Goal: Task Accomplishment & Management: Manage account settings

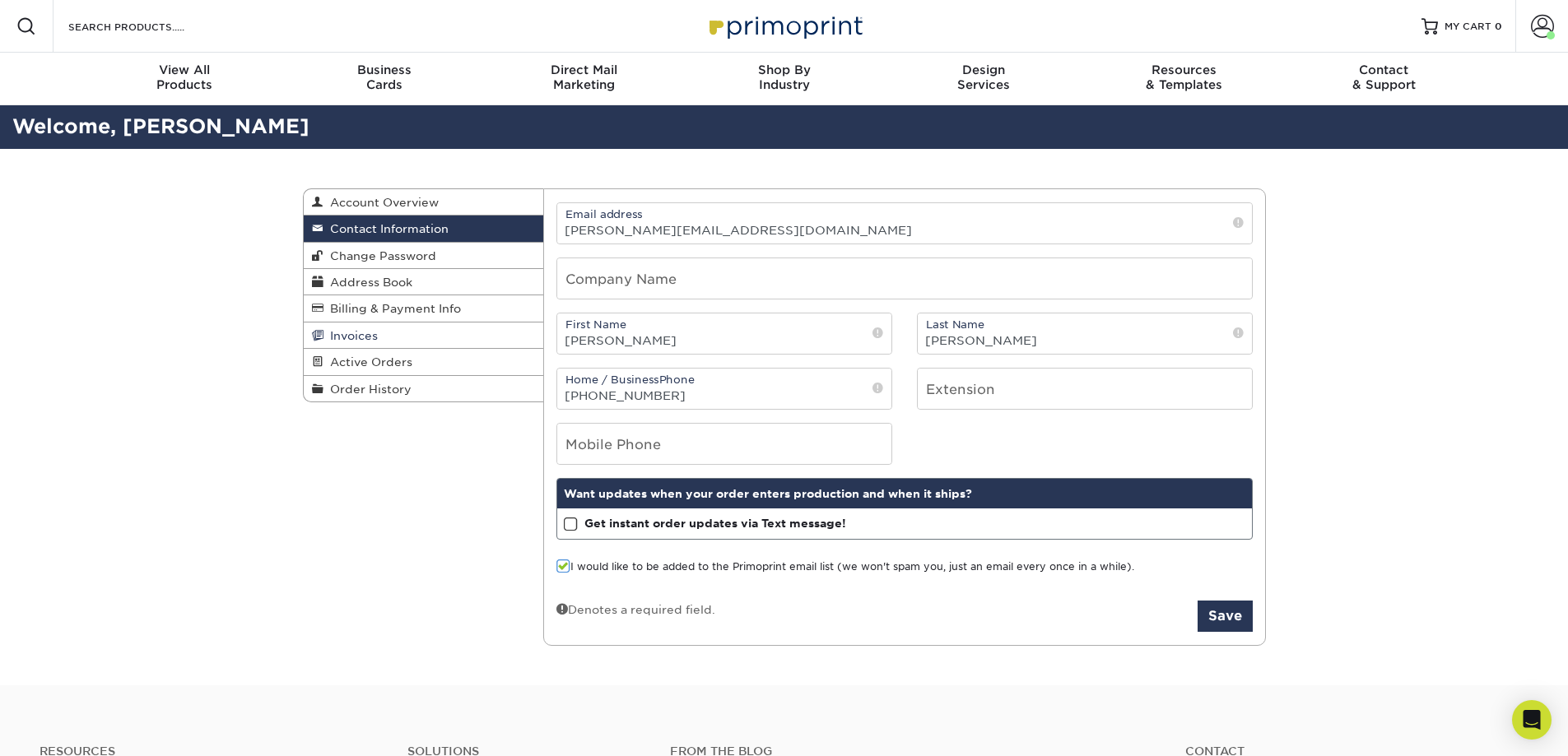
click at [366, 335] on span "Invoices" at bounding box center [350, 336] width 54 height 13
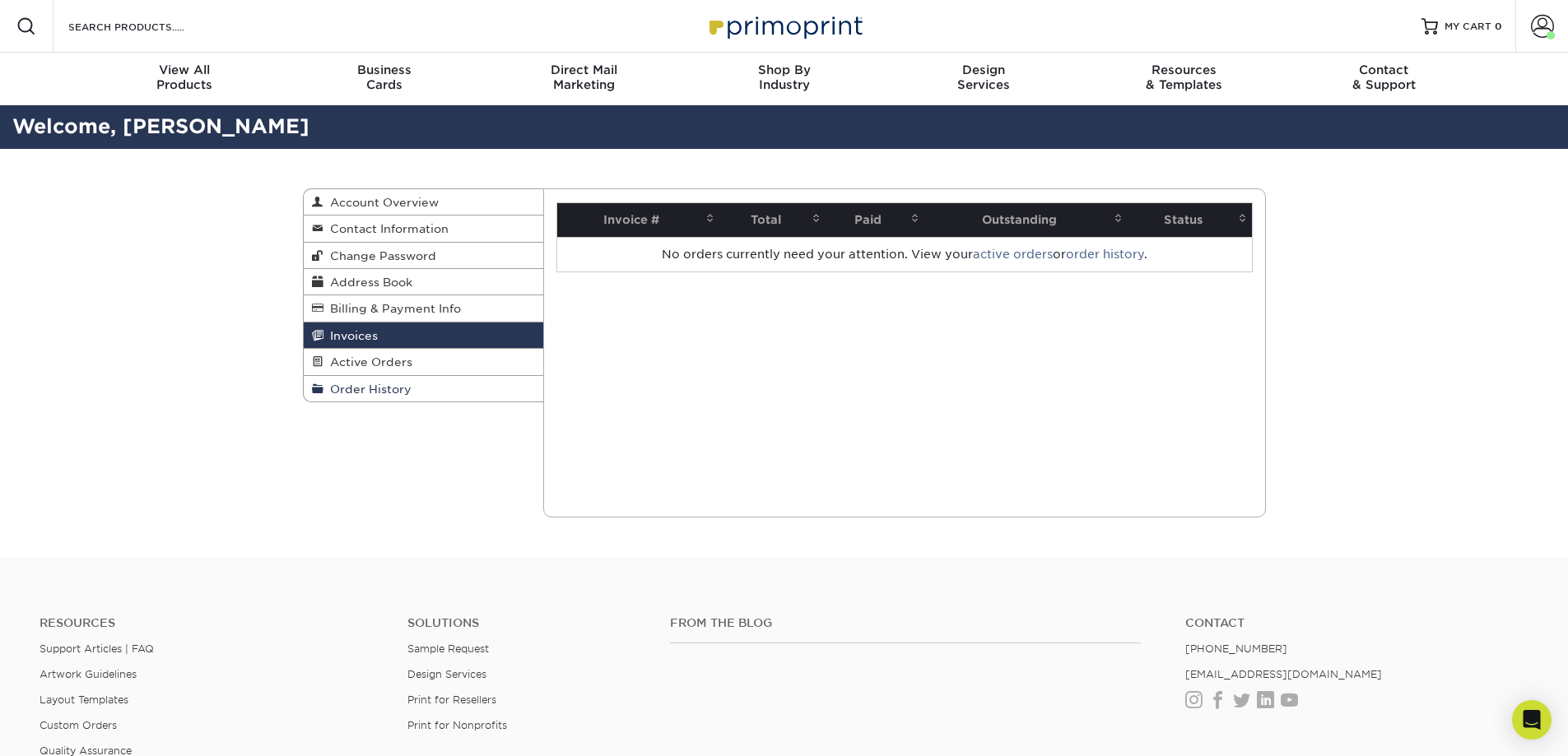
click at [442, 388] on link "Order History" at bounding box center [424, 388] width 240 height 26
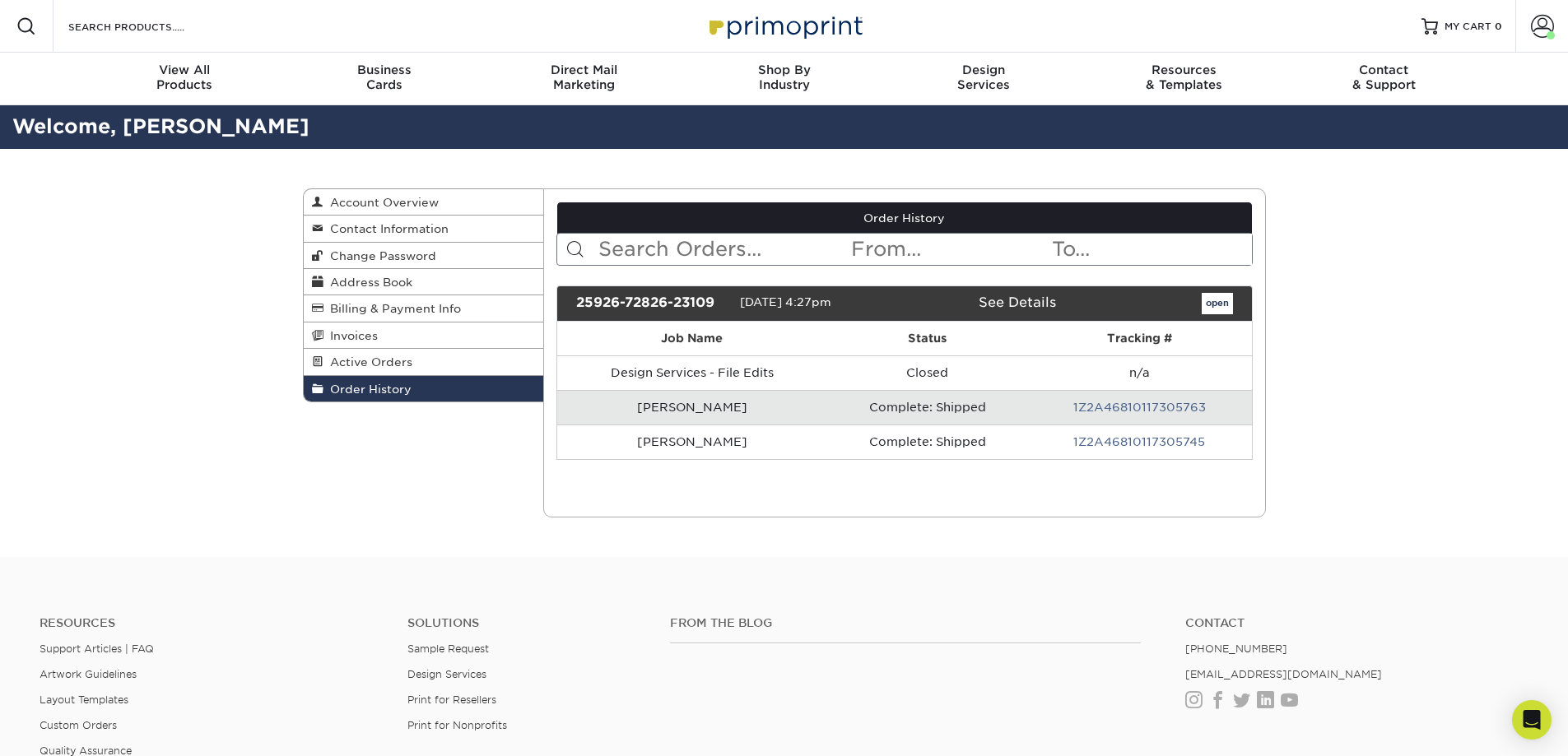
click at [1142, 399] on td "1Z2A46810117305763" at bounding box center [1139, 408] width 224 height 34
click at [1144, 407] on link "1Z2A46810117305763" at bounding box center [1139, 408] width 133 height 13
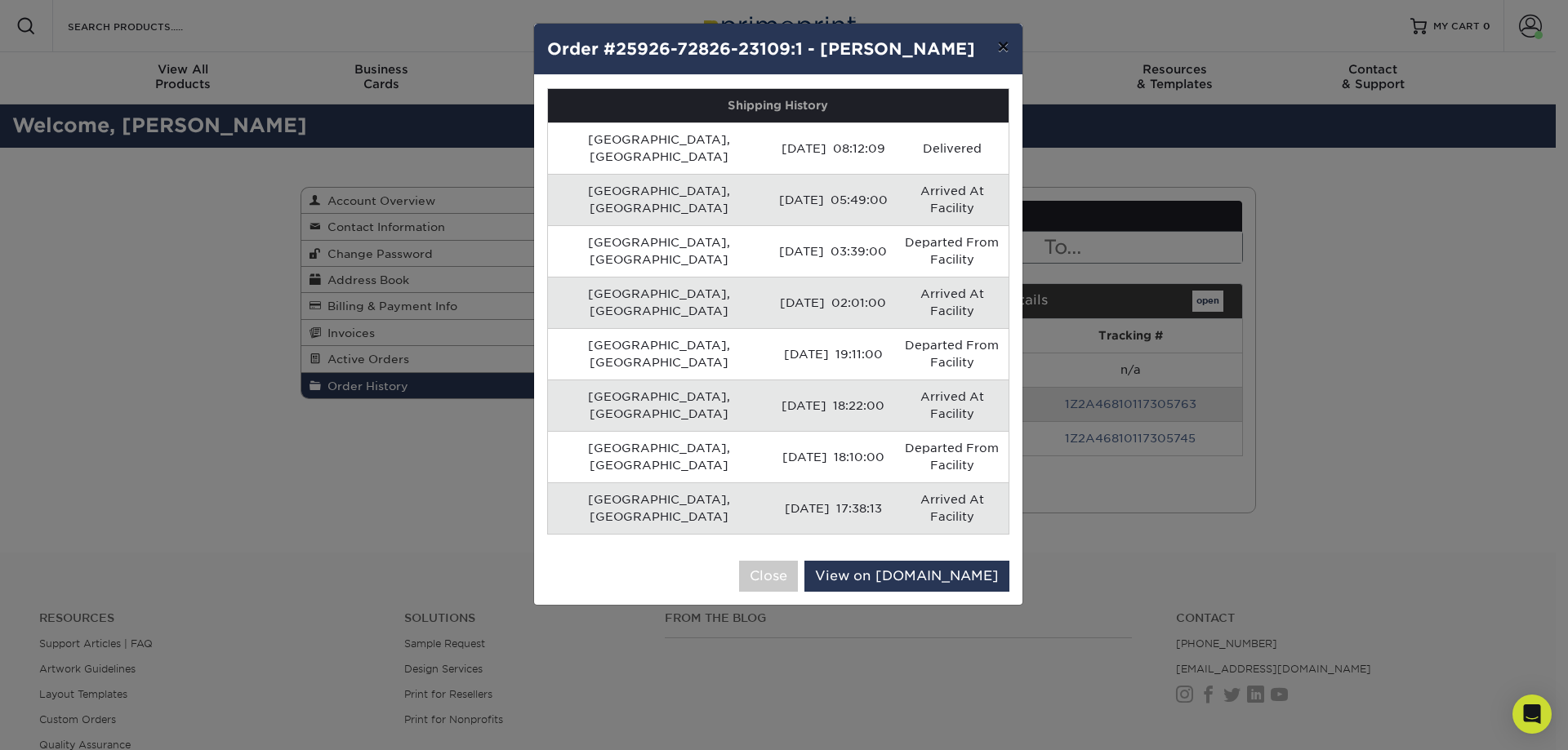
drag, startPoint x: 1000, startPoint y: 45, endPoint x: 949, endPoint y: 123, distance: 93.2
click at [1000, 45] on button "×" at bounding box center [1003, 46] width 38 height 45
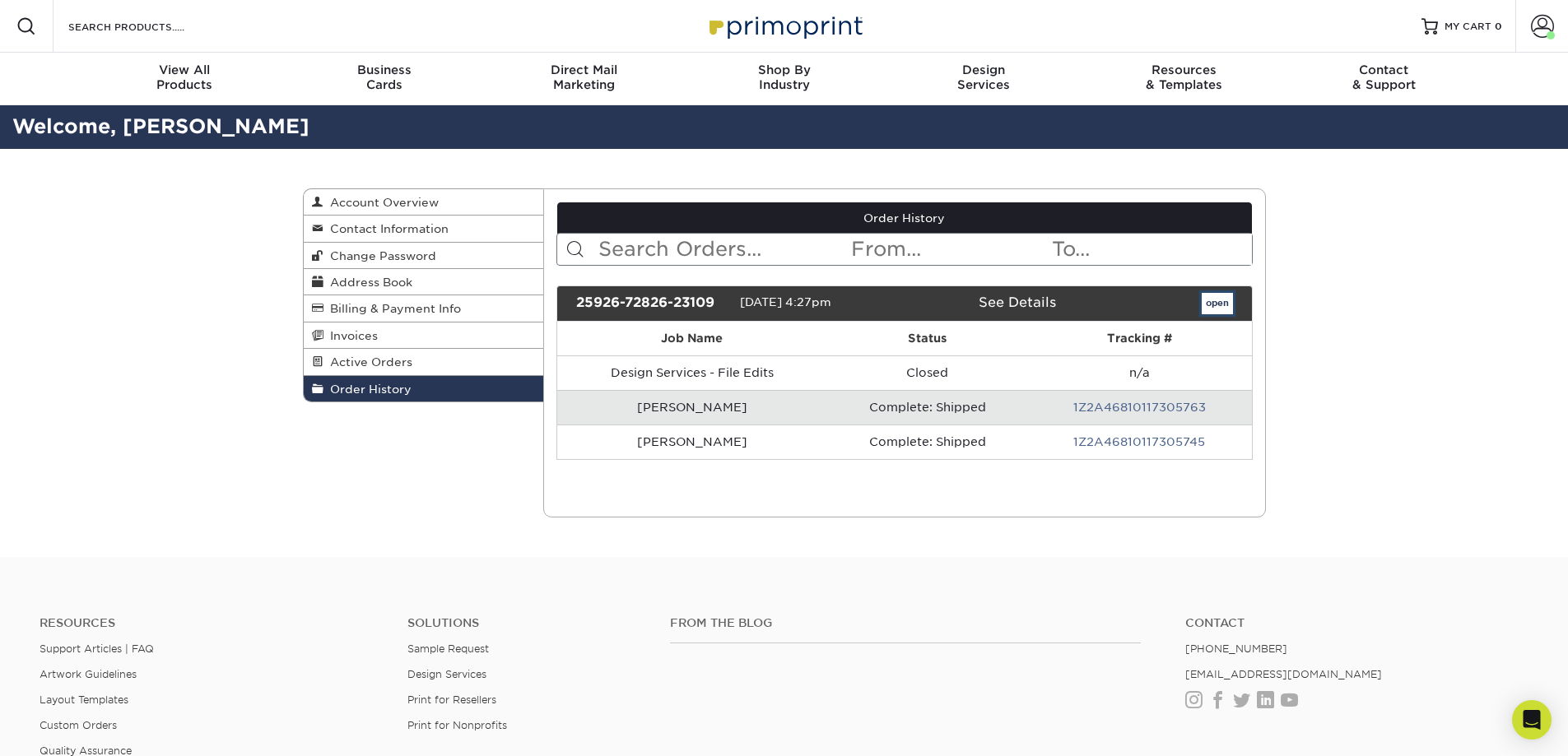
click at [1222, 304] on link "open" at bounding box center [1217, 304] width 31 height 21
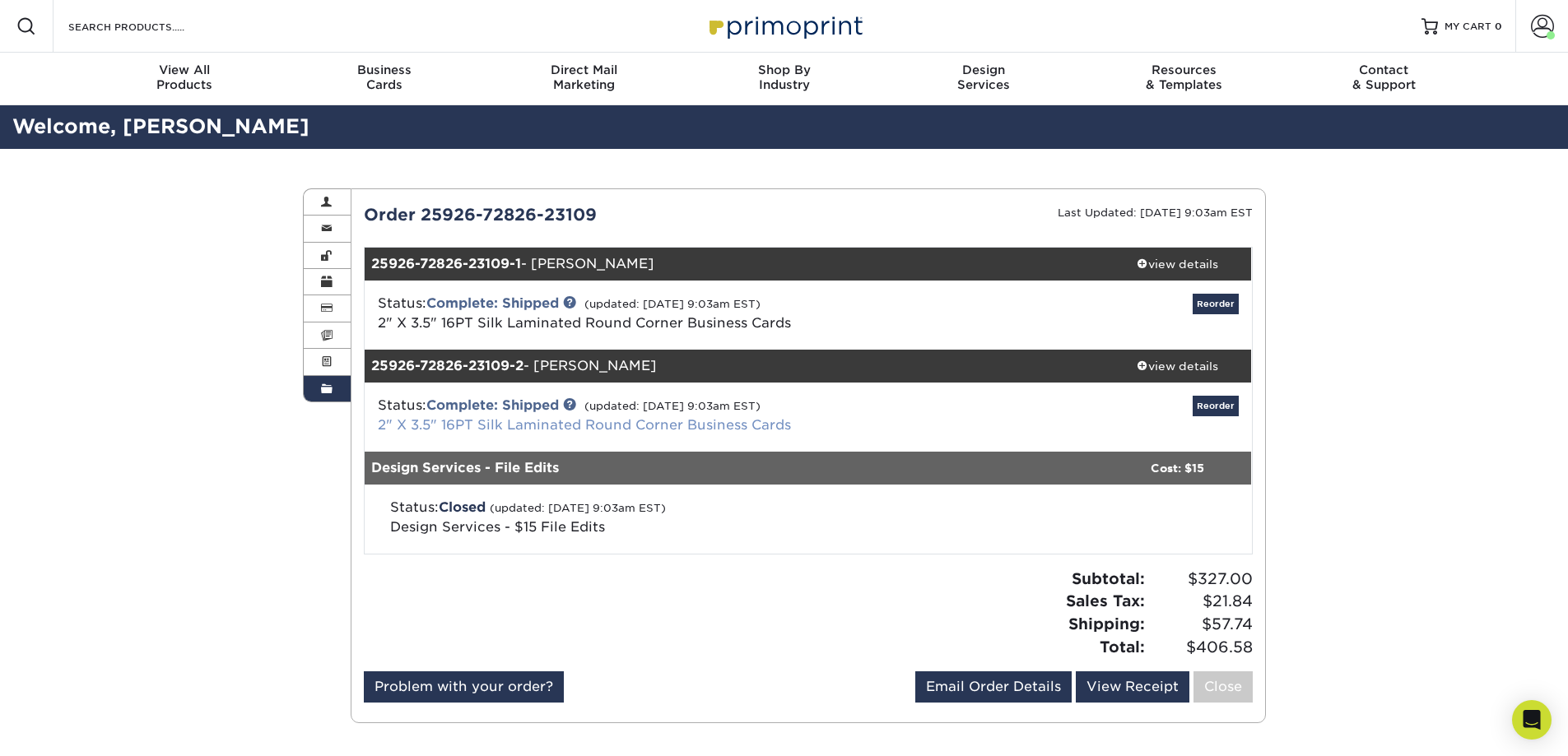
click at [752, 429] on link "2" X 3.5" 16PT Silk Laminated Round Corner Business Cards" at bounding box center [584, 425] width 413 height 15
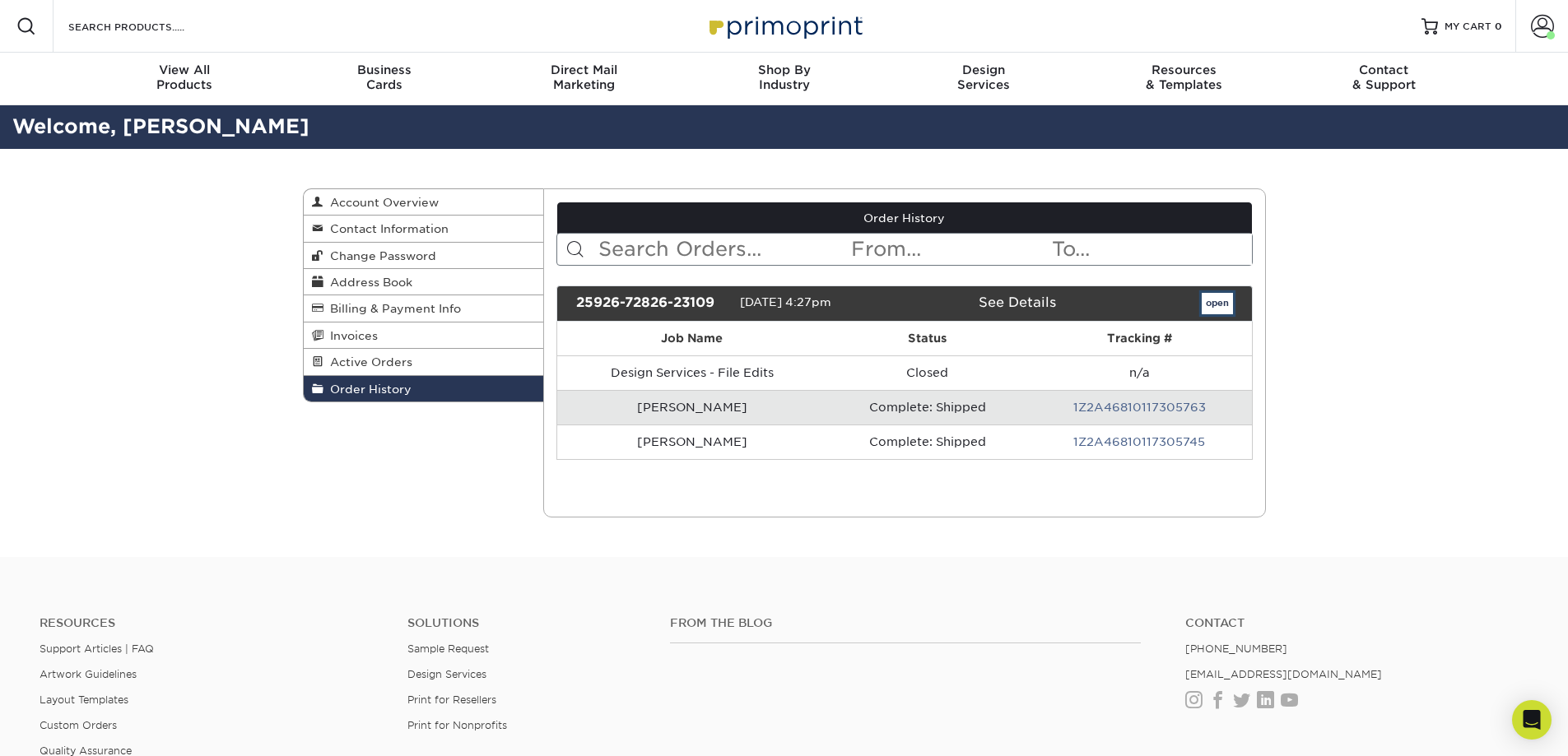
click at [1213, 306] on link "open" at bounding box center [1217, 304] width 31 height 21
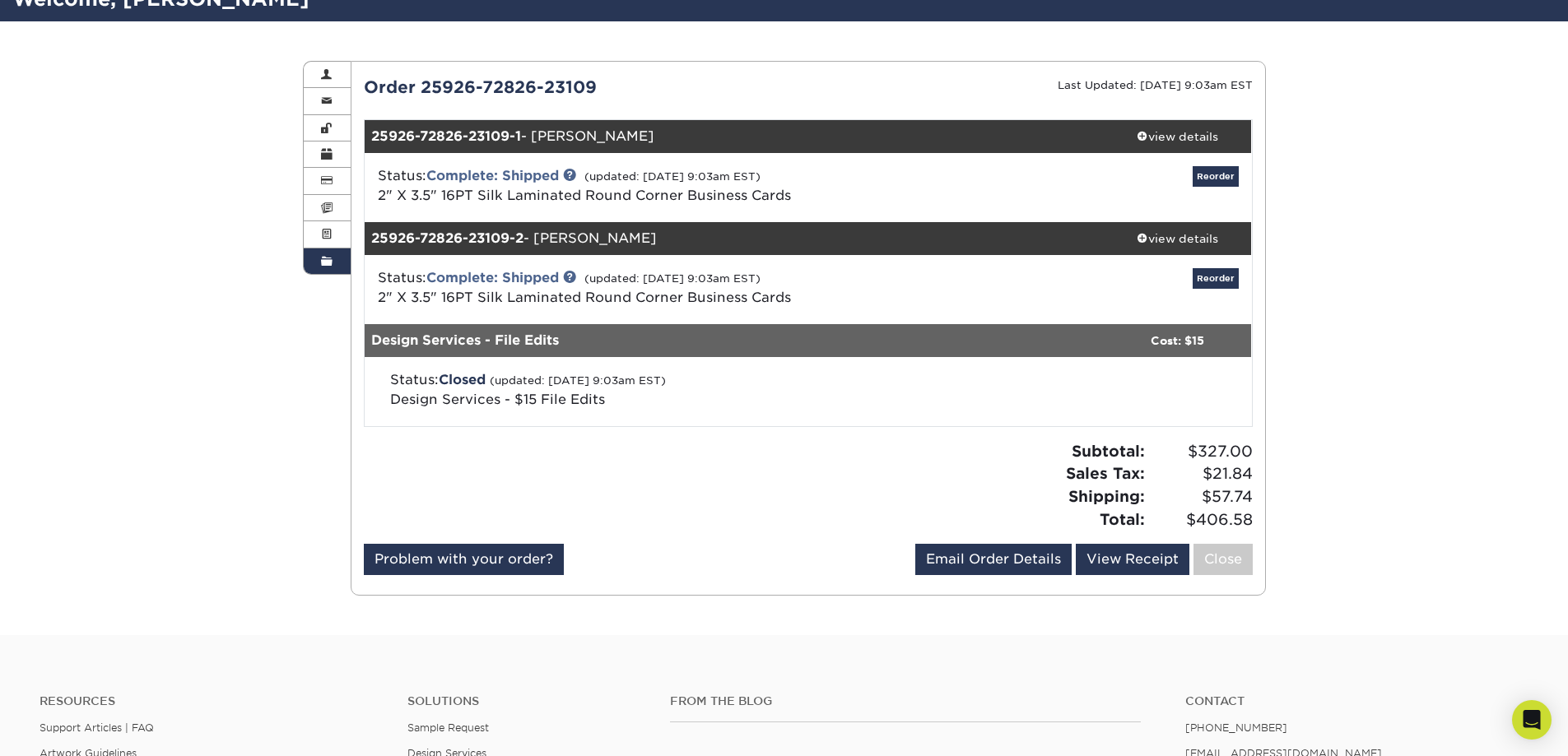
scroll to position [164, 0]
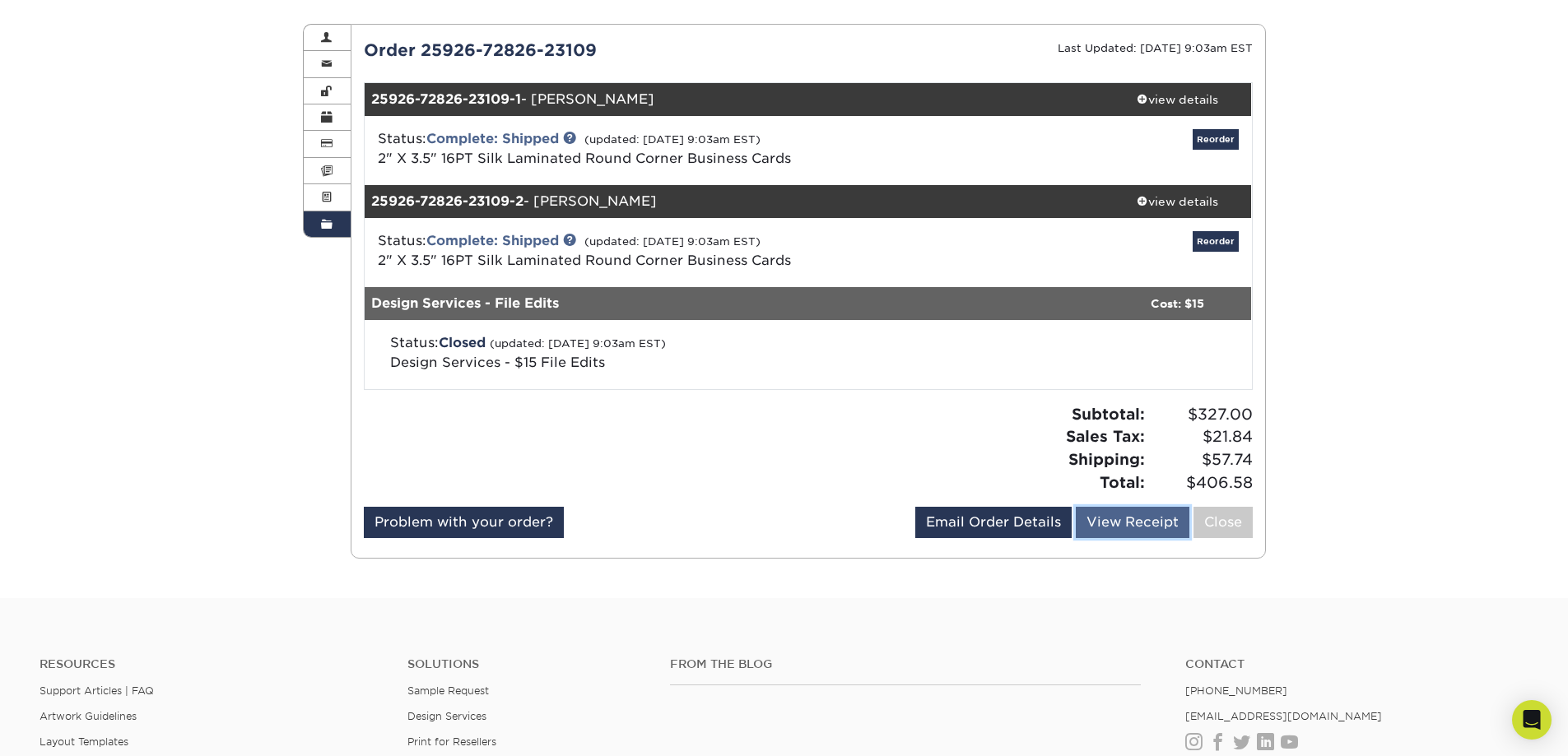
click at [1127, 523] on link "View Receipt" at bounding box center [1132, 522] width 114 height 32
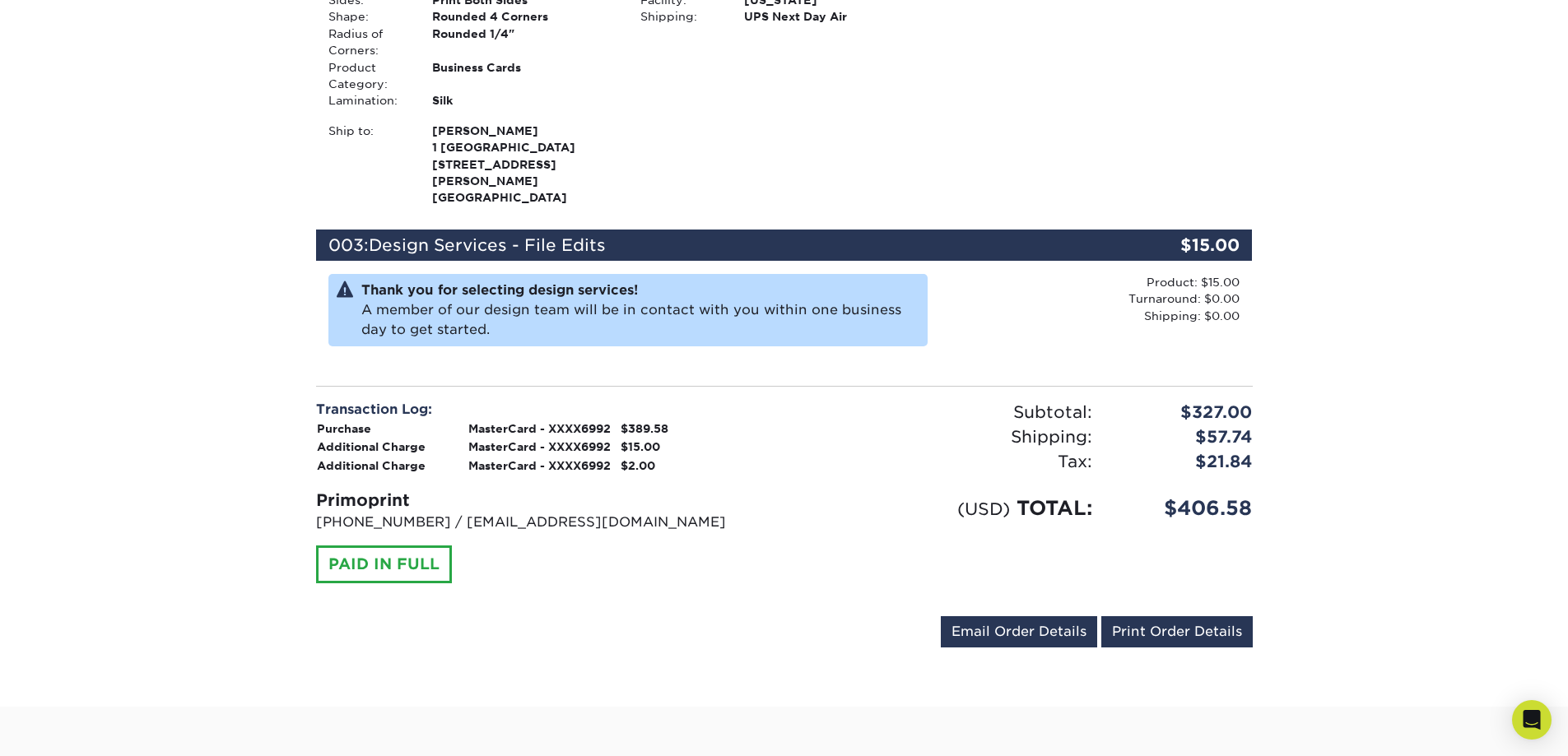
scroll to position [741, 0]
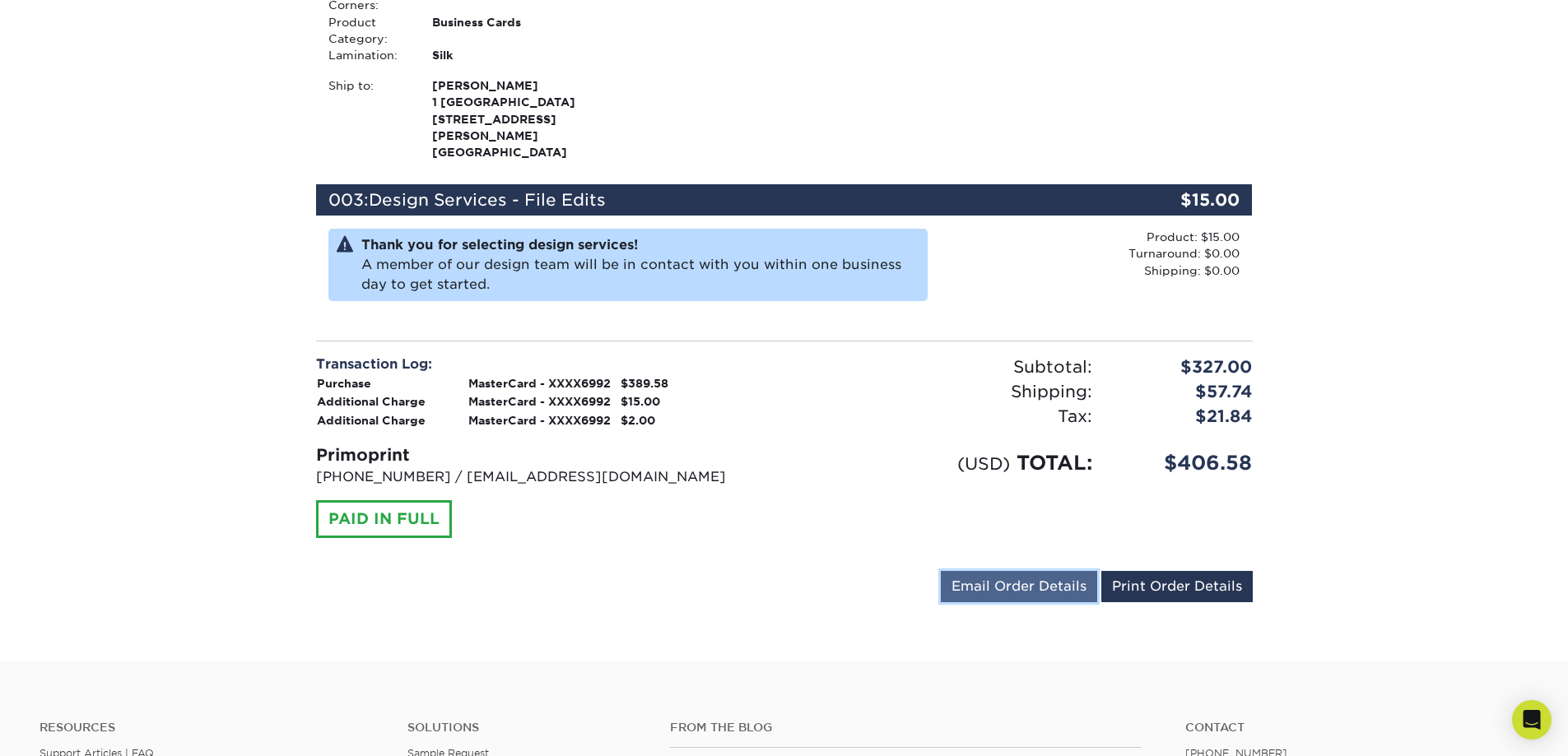
click at [1024, 571] on link "Email Order Details" at bounding box center [1019, 586] width 157 height 32
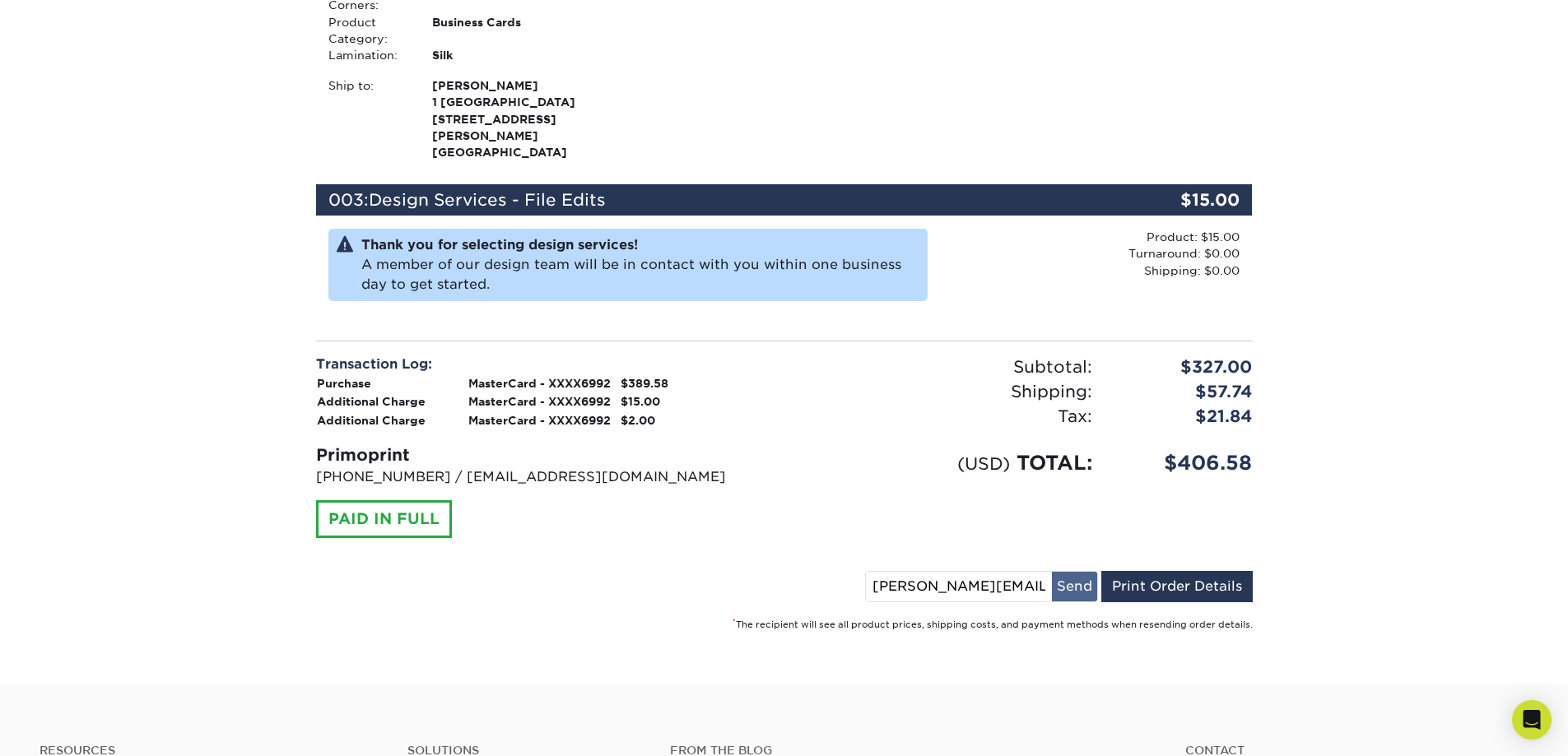
click at [1075, 572] on button "Send" at bounding box center [1074, 586] width 45 height 30
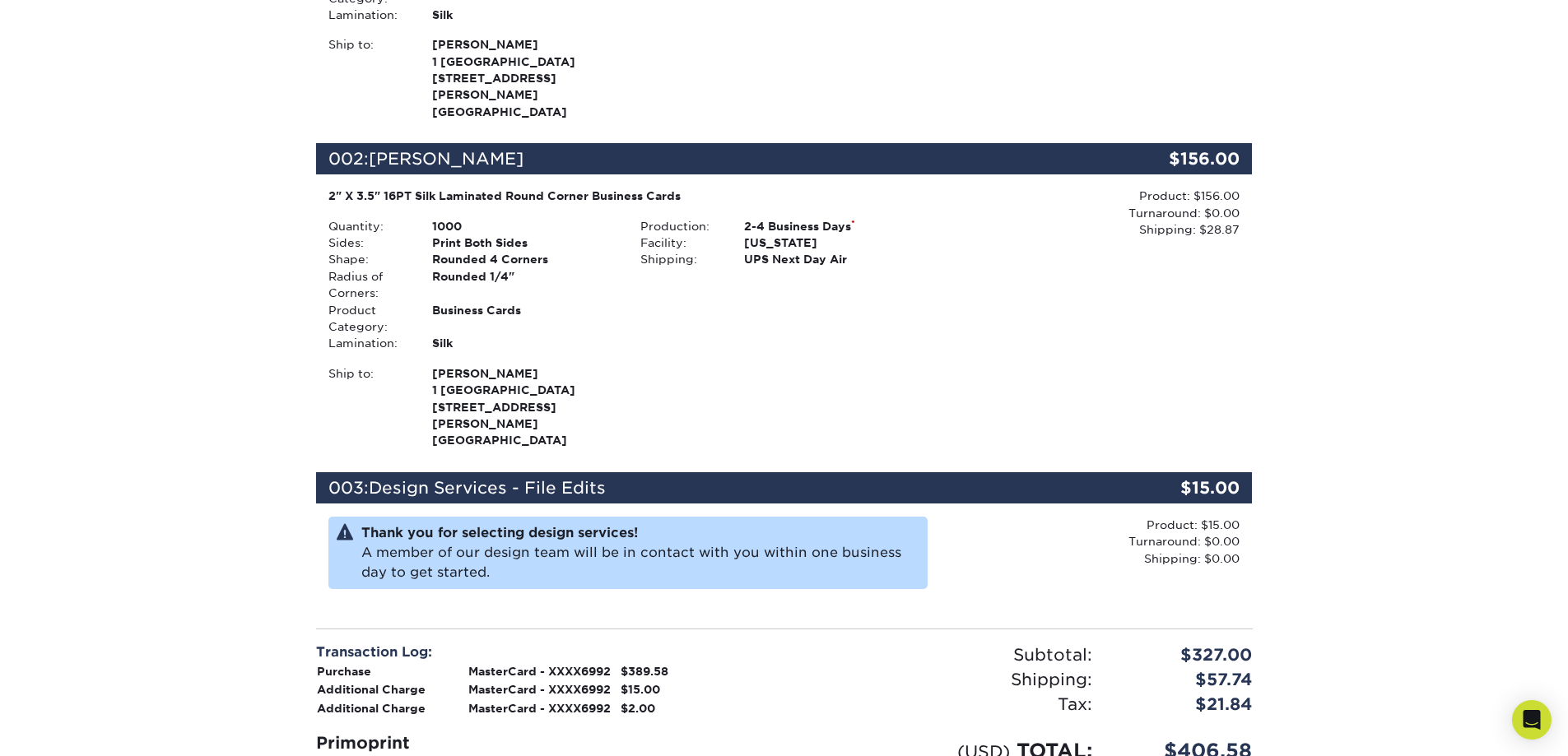
scroll to position [494, 0]
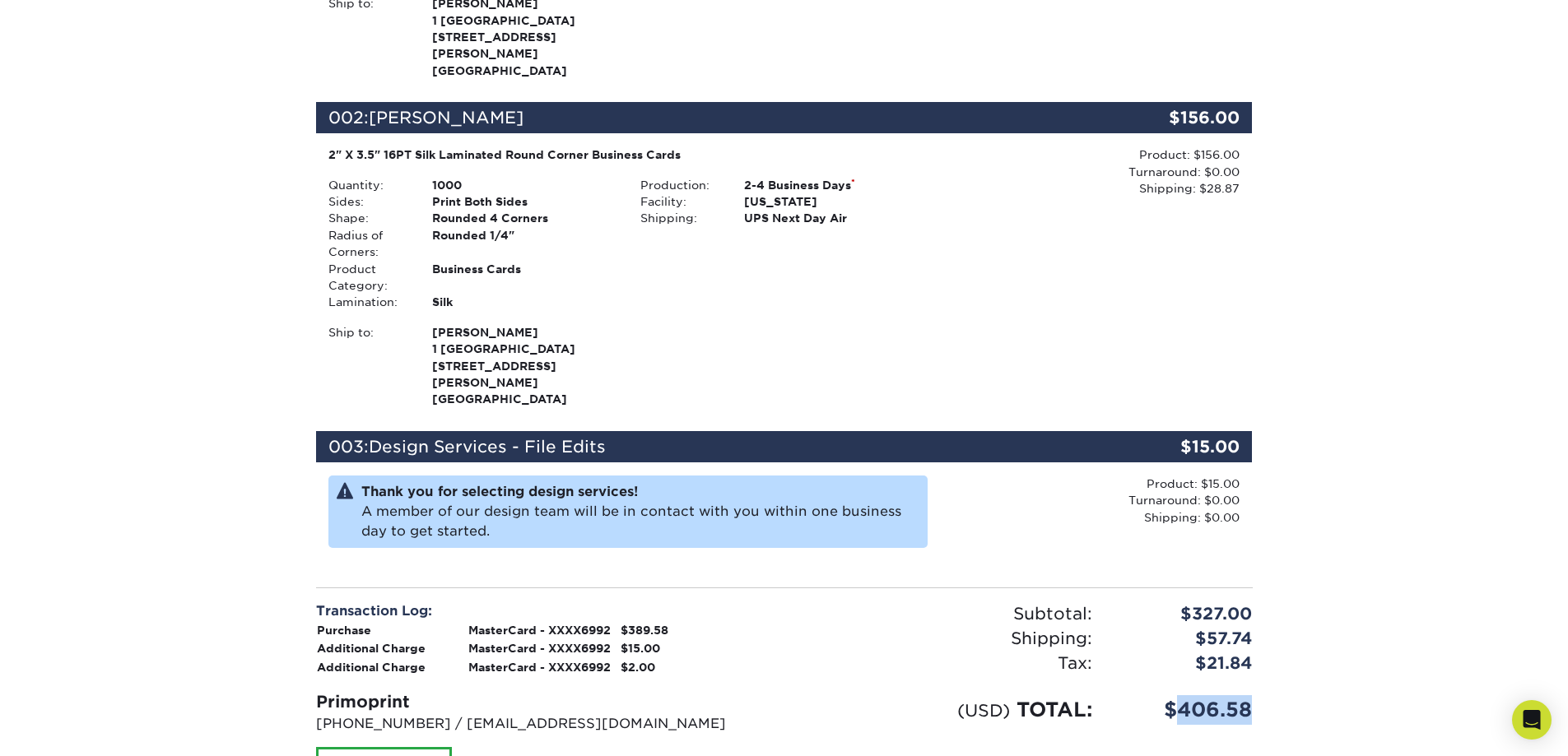
drag, startPoint x: 1263, startPoint y: 675, endPoint x: 1183, endPoint y: 686, distance: 80.8
click at [1183, 696] on div "$406.58" at bounding box center [1184, 710] width 160 height 30
copy div "406.58"
